Goal: Navigation & Orientation: Find specific page/section

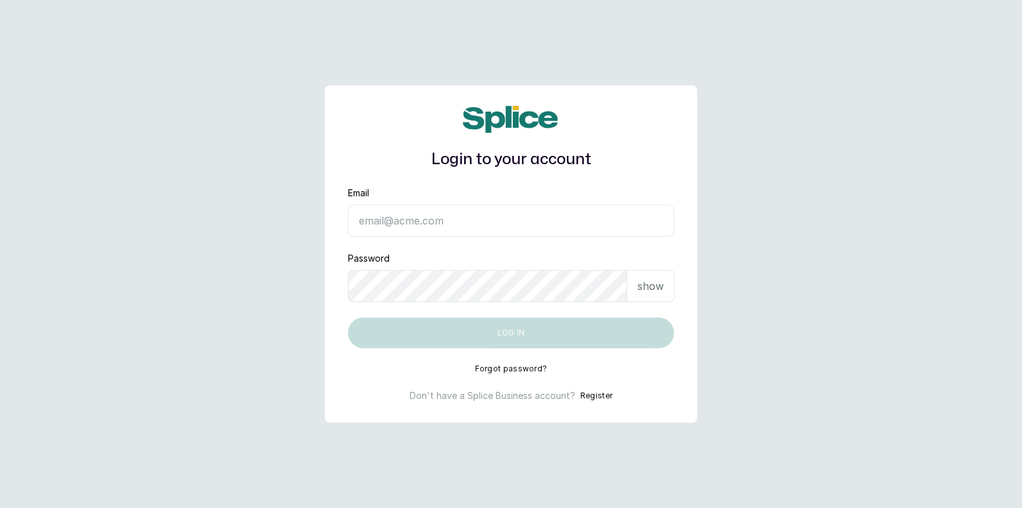
type input "[EMAIL_ADDRESS][DOMAIN_NAME]"
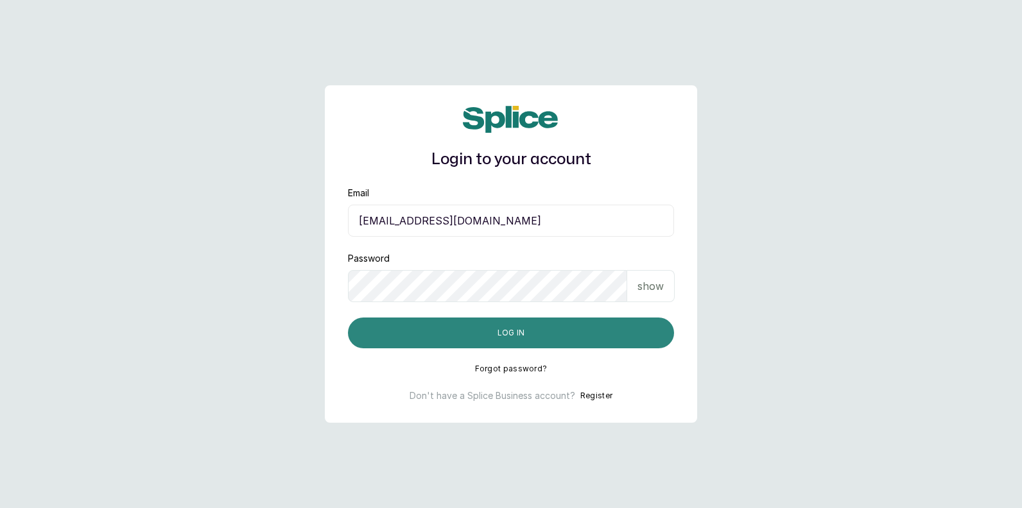
click at [491, 335] on button "Log in" at bounding box center [511, 333] width 326 height 31
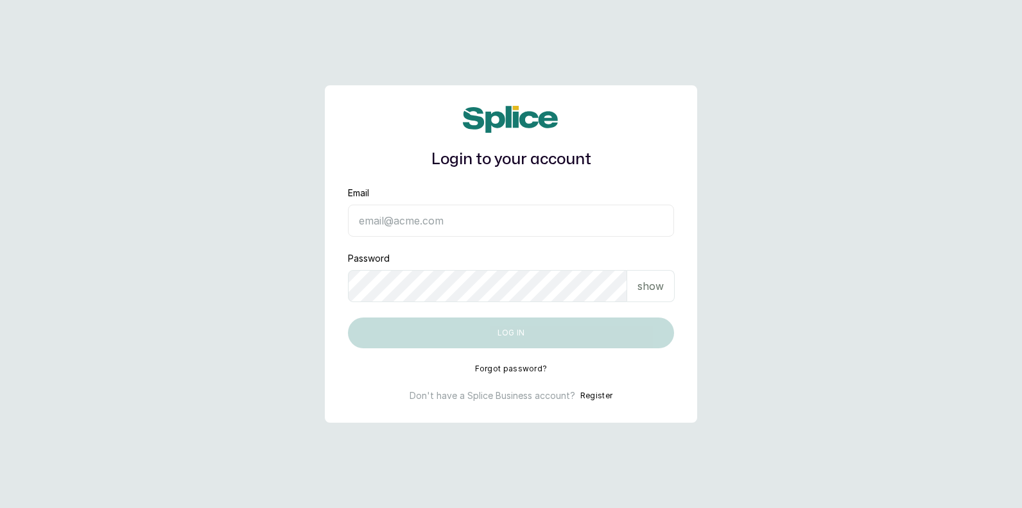
type input "[EMAIL_ADDRESS][DOMAIN_NAME]"
click at [768, 286] on main "Login to your account Email [EMAIL_ADDRESS][DOMAIN_NAME] Password show Log in F…" at bounding box center [511, 254] width 1022 height 508
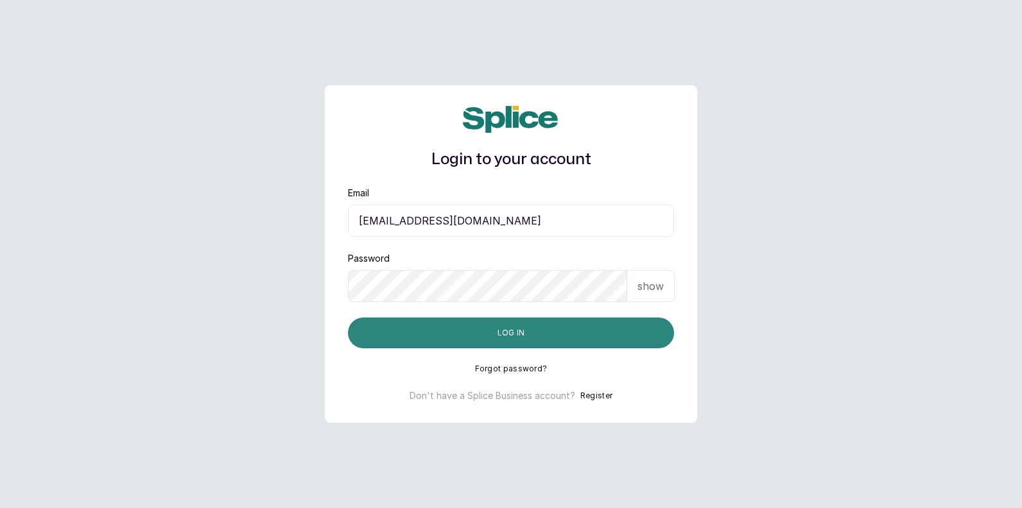
click at [584, 333] on button "Log in" at bounding box center [511, 333] width 326 height 31
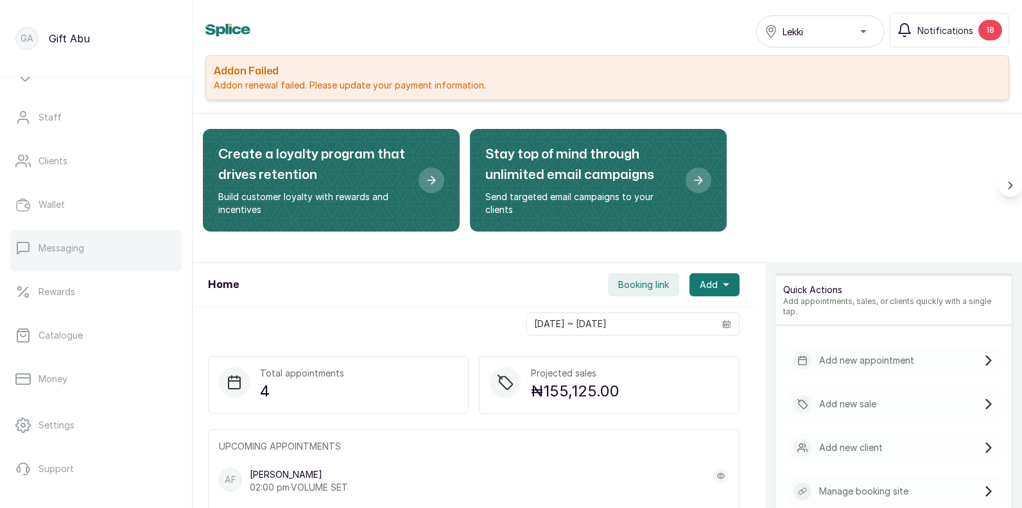
scroll to position [171, 0]
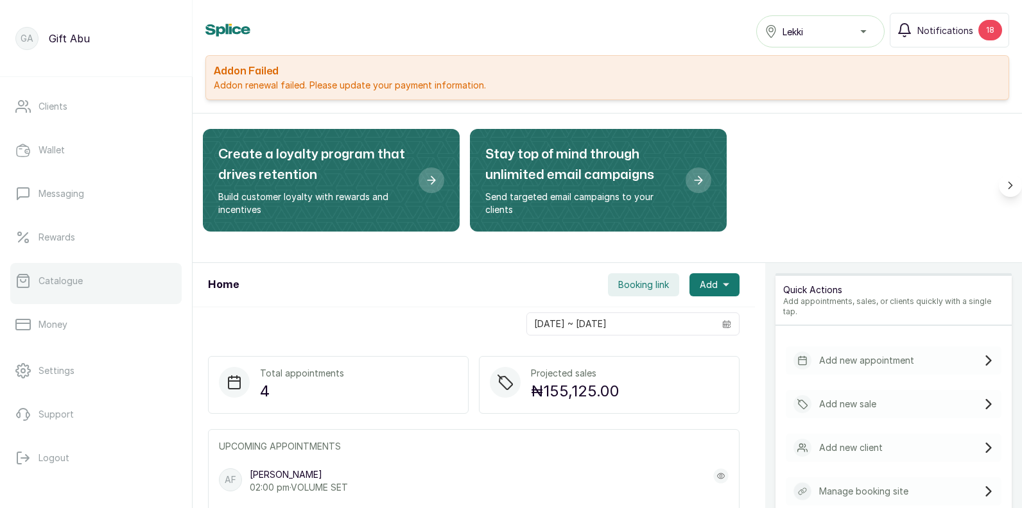
click at [60, 287] on p "Catalogue" at bounding box center [61, 281] width 44 height 13
